Goal: Transaction & Acquisition: Subscribe to service/newsletter

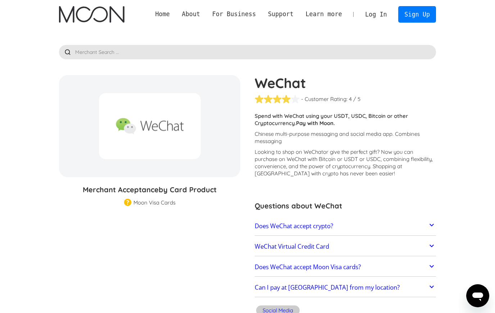
click at [285, 58] on input "text" at bounding box center [247, 52] width 377 height 14
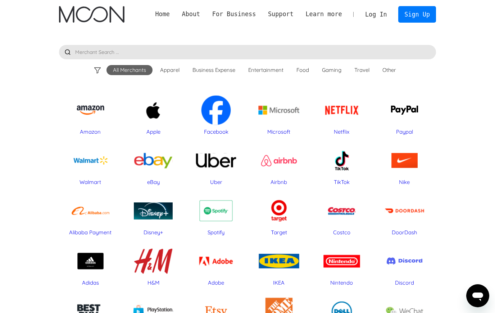
click at [225, 162] on div "Uber" at bounding box center [216, 160] width 56 height 36
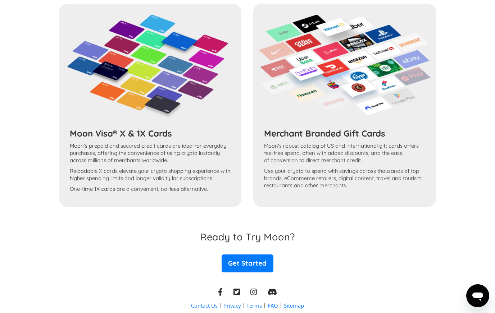
scroll to position [613, 0]
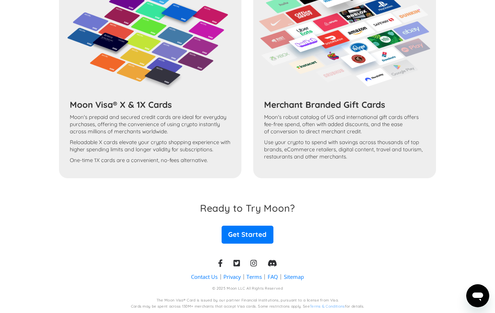
click at [238, 237] on link "Get Started" at bounding box center [247, 235] width 52 height 18
